Goal: Task Accomplishment & Management: Manage account settings

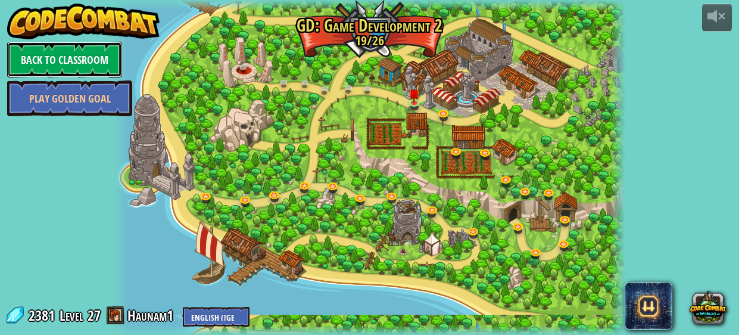
click at [63, 55] on link "Back to Classroom" at bounding box center [64, 60] width 115 height 36
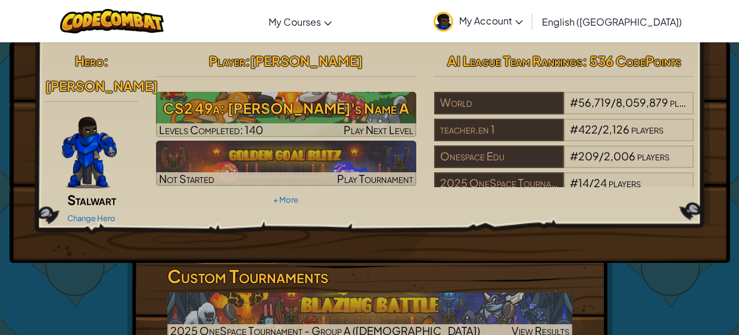
click at [523, 23] on span "My Account" at bounding box center [491, 20] width 64 height 13
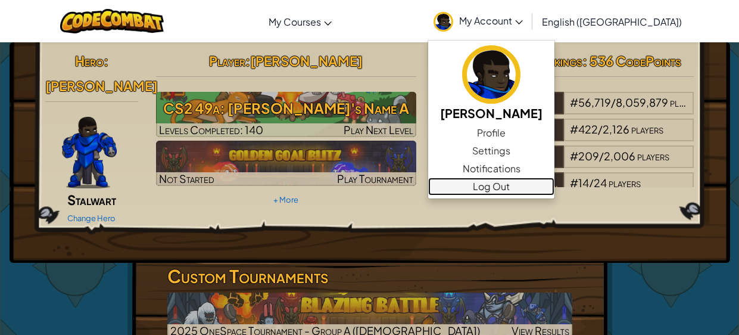
click at [554, 185] on link "Log Out" at bounding box center [491, 186] width 126 height 18
